Goal: Task Accomplishment & Management: Use online tool/utility

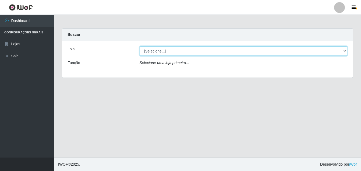
click at [170, 50] on select "[Selecione...] Ajubá Mercado" at bounding box center [244, 50] width 208 height 9
select select "402"
click at [140, 46] on select "[Selecione...] Ajubá Mercado" at bounding box center [244, 50] width 208 height 9
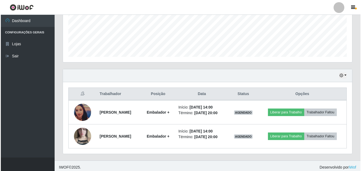
scroll to position [139, 0]
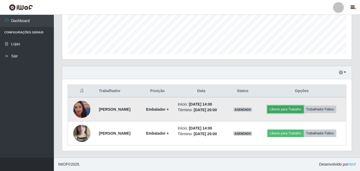
click at [291, 108] on button "Liberar para Trabalho" at bounding box center [285, 110] width 36 height 8
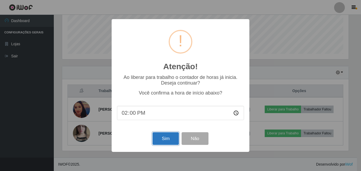
click at [167, 136] on button "Sim" at bounding box center [166, 138] width 26 height 13
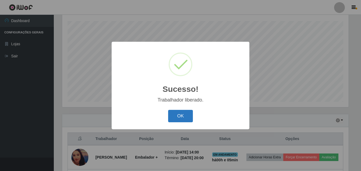
click at [179, 113] on button "OK" at bounding box center [180, 116] width 25 height 13
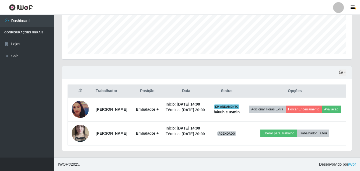
scroll to position [158, 0]
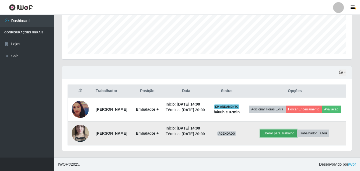
click at [289, 130] on button "Liberar para Trabalho" at bounding box center [278, 134] width 36 height 8
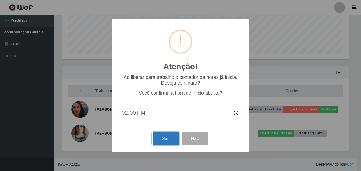
click at [164, 138] on button "Sim" at bounding box center [166, 138] width 26 height 13
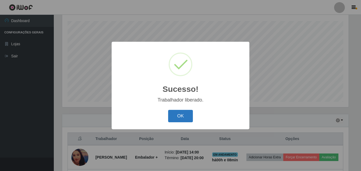
click at [179, 111] on button "OK" at bounding box center [180, 116] width 25 height 13
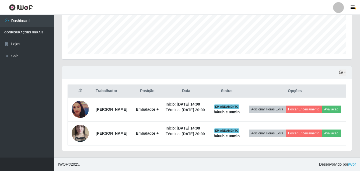
scroll to position [158, 0]
